Goal: Check status: Check status

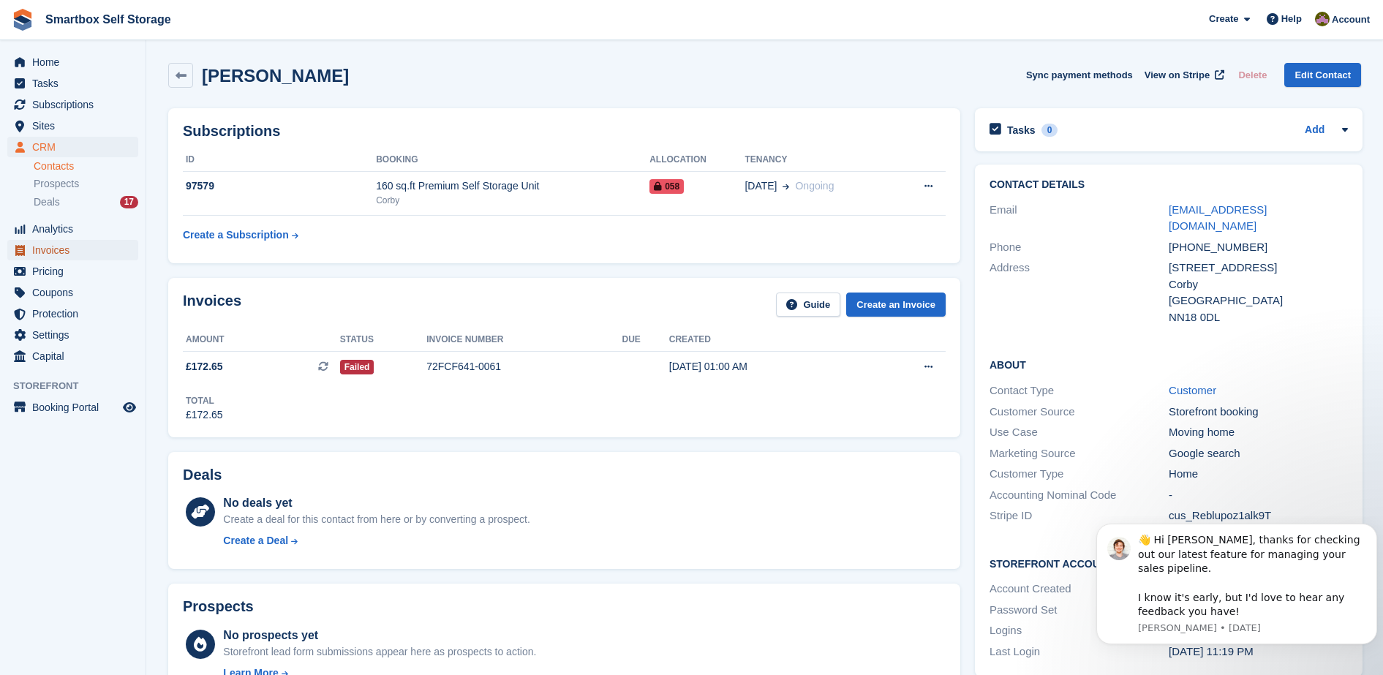
click at [77, 250] on span "Invoices" at bounding box center [76, 250] width 88 height 20
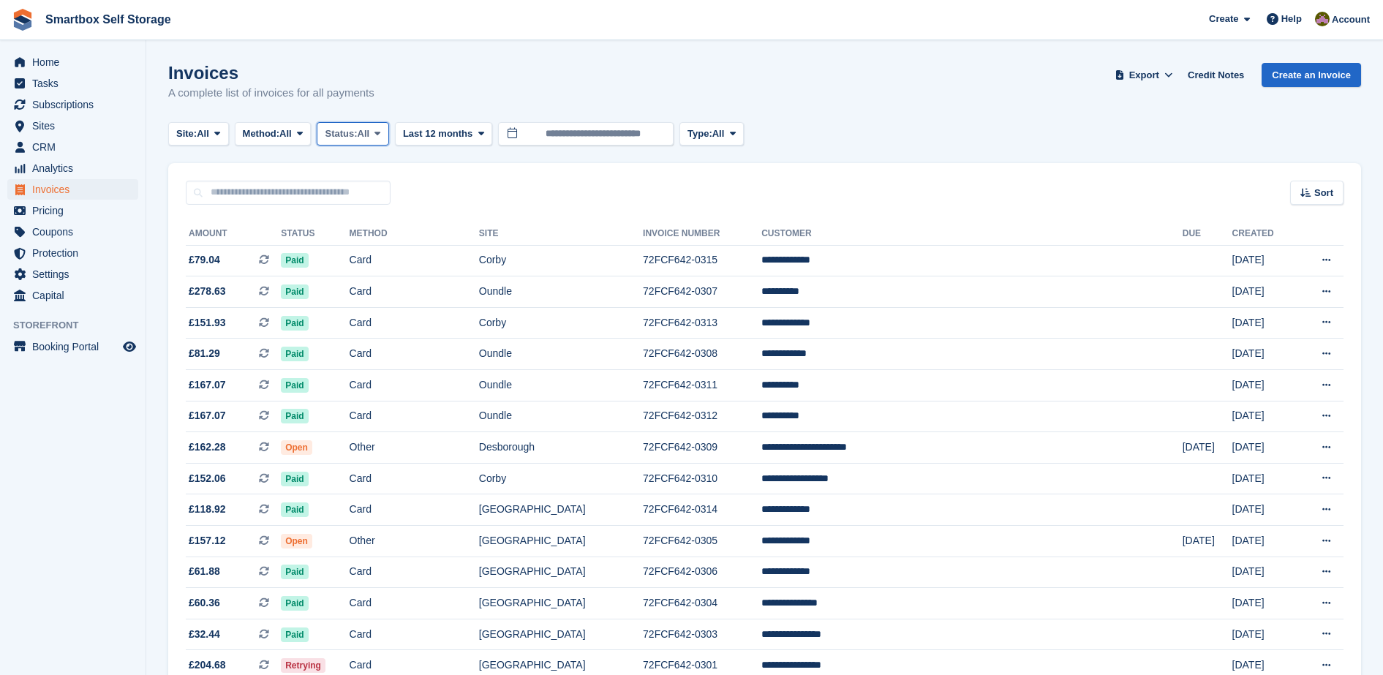
click at [357, 137] on span "Status:" at bounding box center [341, 134] width 32 height 15
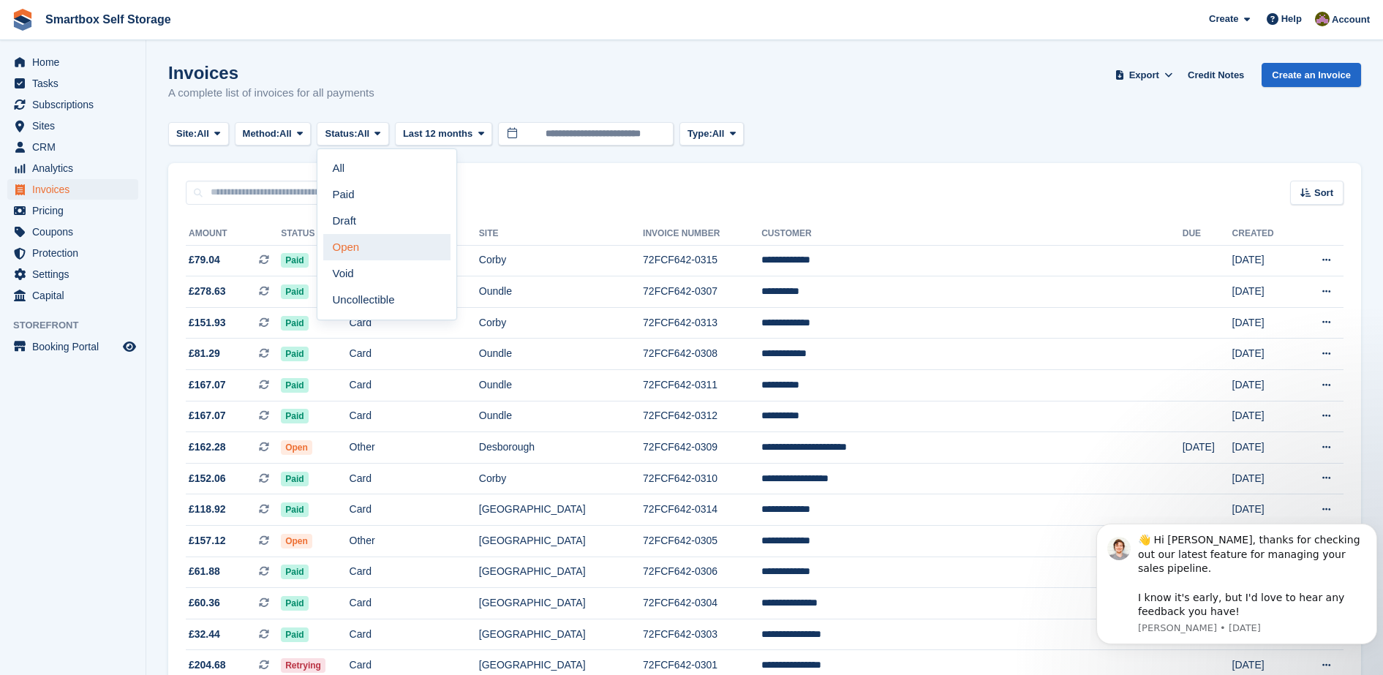
click at [364, 249] on link "Open" at bounding box center [386, 247] width 127 height 26
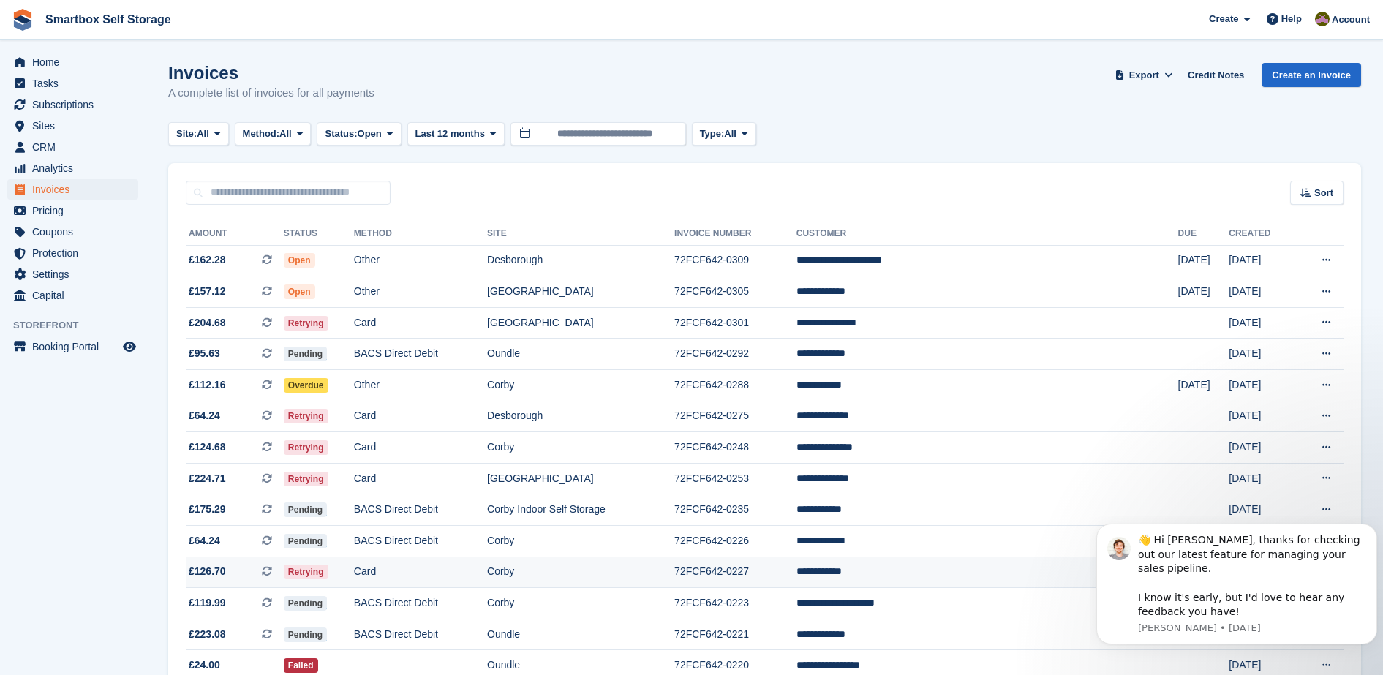
click at [468, 570] on td "Card" at bounding box center [420, 572] width 133 height 31
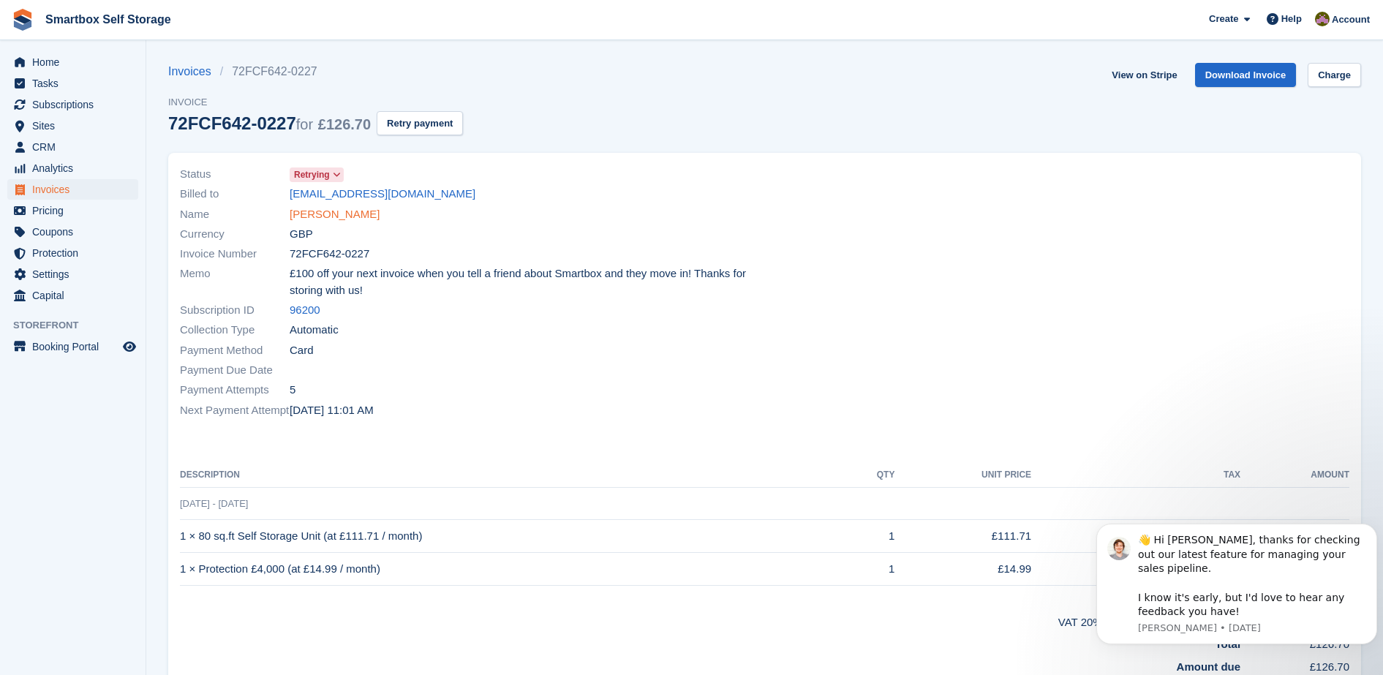
click at [339, 215] on link "Darren Beard" at bounding box center [335, 214] width 90 height 17
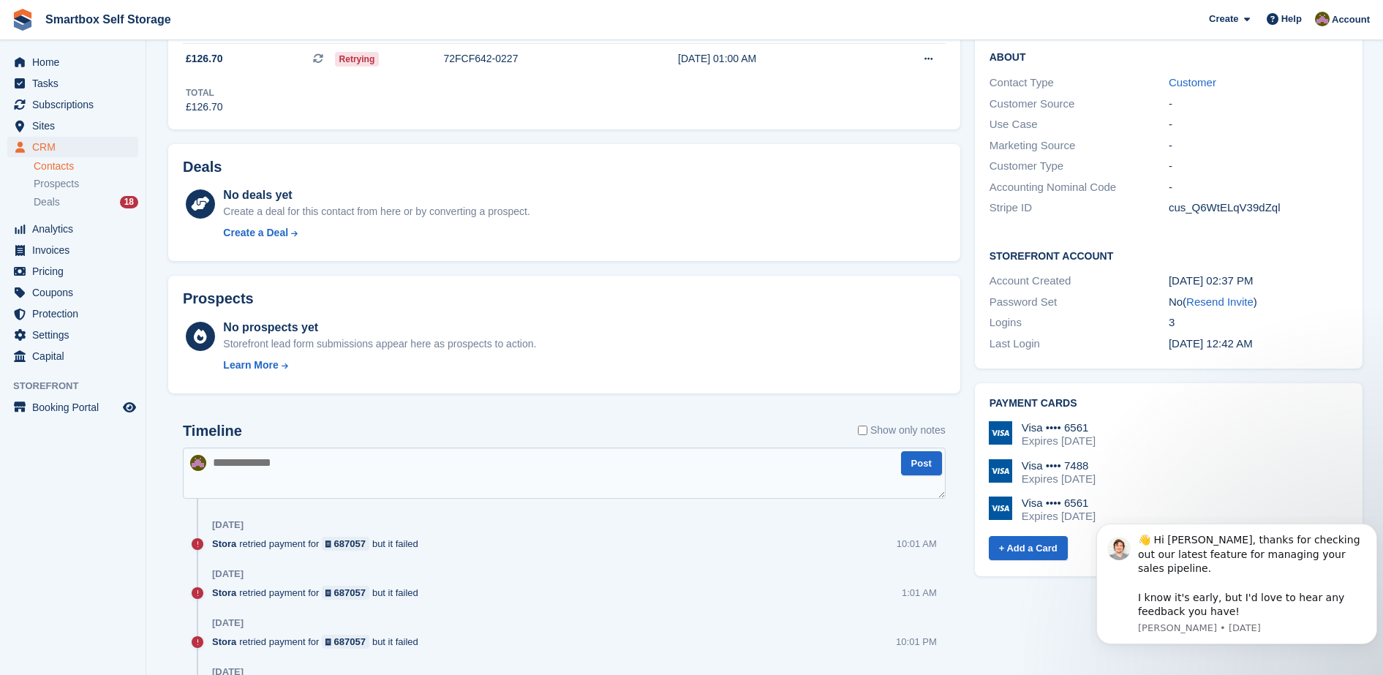
scroll to position [294, 0]
